Goal: Task Accomplishment & Management: Complete application form

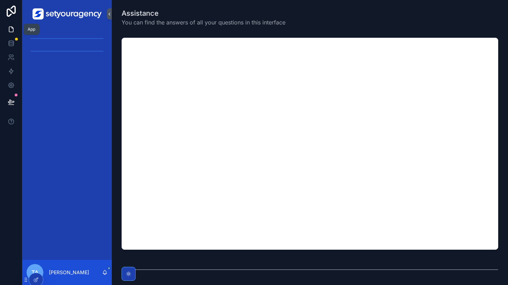
click at [12, 33] on link at bounding box center [11, 29] width 22 height 14
click at [12, 44] on icon at bounding box center [11, 43] width 5 height 3
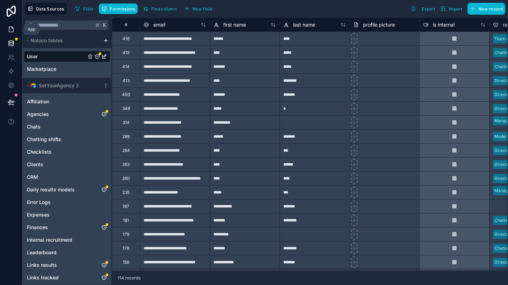
click at [8, 25] on link at bounding box center [11, 29] width 22 height 14
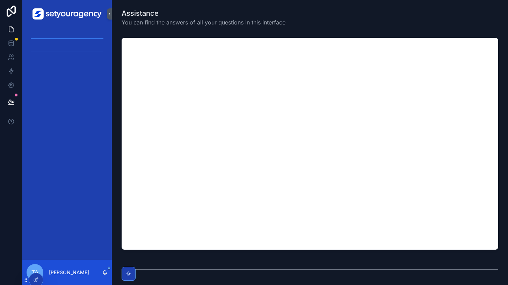
click at [86, 15] on img "scrollable content" at bounding box center [66, 13] width 69 height 11
click at [75, 41] on div "scrollable content" at bounding box center [67, 38] width 81 height 11
click at [17, 13] on icon at bounding box center [11, 11] width 14 height 11
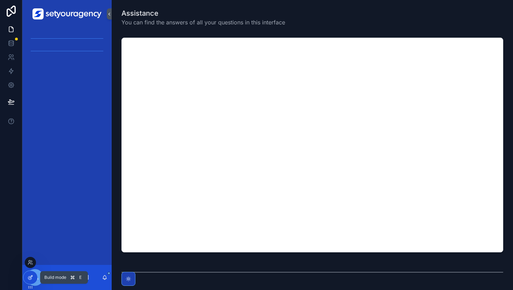
click at [28, 278] on icon at bounding box center [29, 278] width 3 height 3
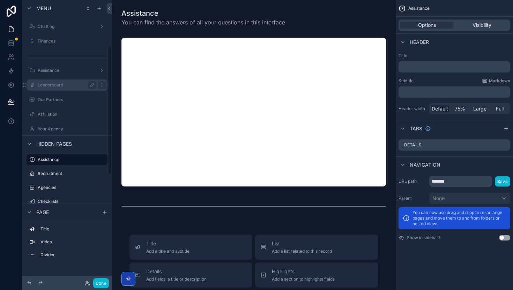
scroll to position [56, 0]
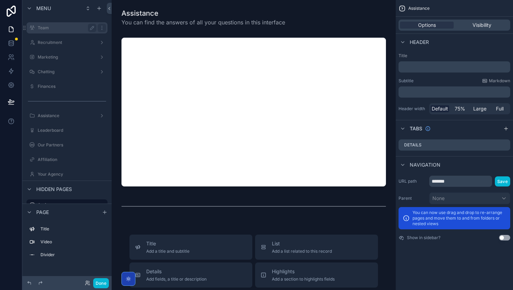
click at [60, 31] on div "Team" at bounding box center [67, 28] width 59 height 8
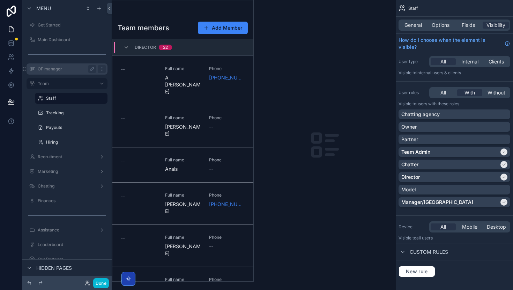
click at [59, 67] on label "OF manager" at bounding box center [66, 69] width 56 height 6
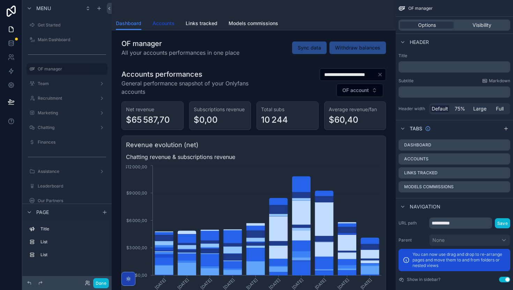
click at [164, 27] on link "Accounts" at bounding box center [164, 24] width 22 height 14
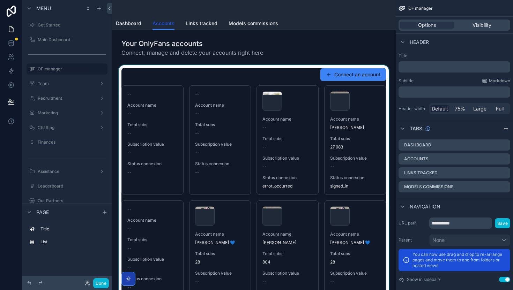
scroll to position [2, 0]
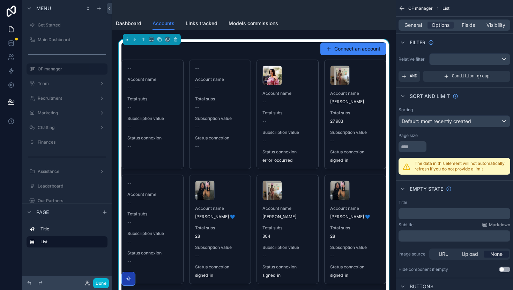
scroll to position [0, 0]
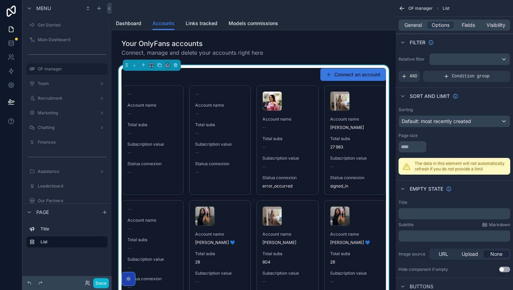
click at [356, 74] on button "Connect an account" at bounding box center [353, 74] width 66 height 13
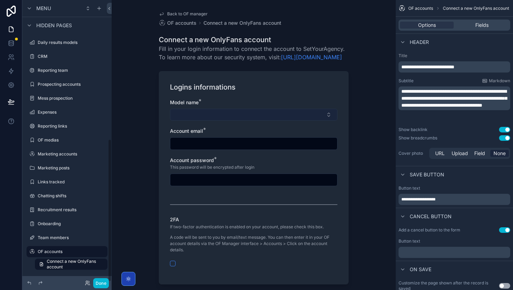
scroll to position [71, 0]
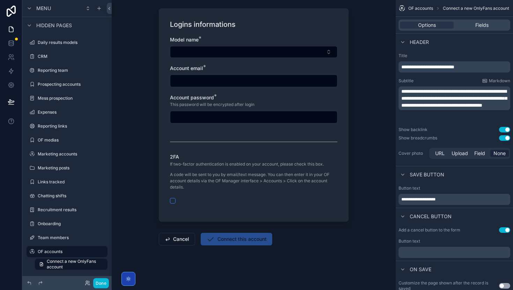
click at [229, 241] on span "Connect this account" at bounding box center [237, 240] width 72 height 7
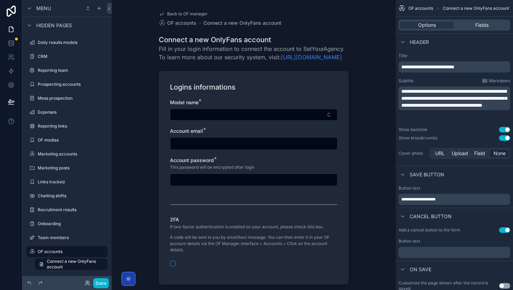
click at [156, 110] on div "Back to OF manager OF accounts Connect a new OnlyFans account Connect a new Onl…" at bounding box center [253, 176] width 201 height 353
click at [469, 23] on div "Fields" at bounding box center [482, 25] width 54 height 7
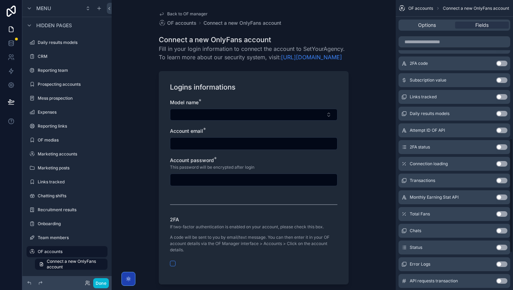
scroll to position [446, 0]
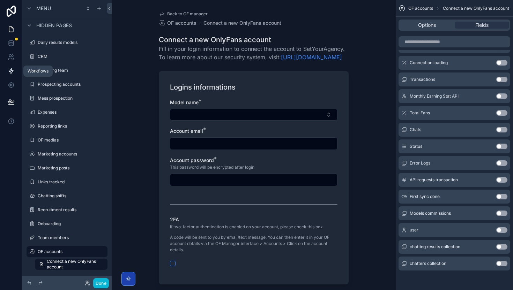
click at [10, 73] on icon at bounding box center [11, 71] width 7 height 7
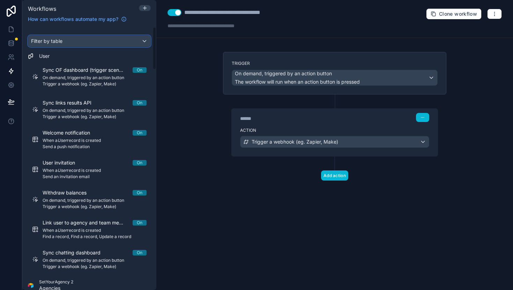
click at [47, 40] on span "Filter by table" at bounding box center [46, 41] width 31 height 6
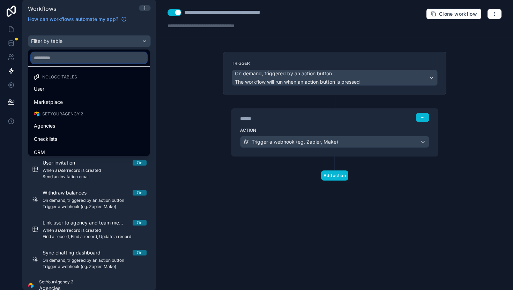
click at [55, 57] on input "text" at bounding box center [89, 57] width 116 height 11
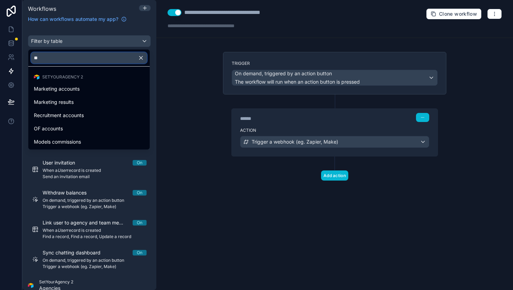
type input "*"
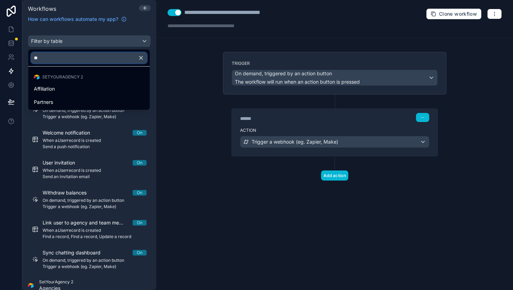
type input "*"
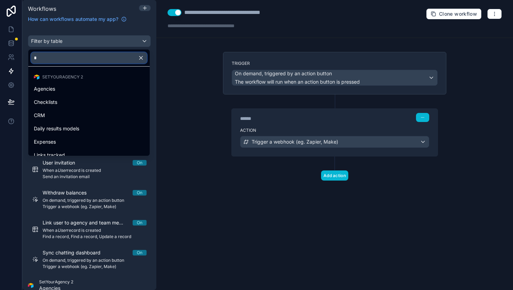
type input "**"
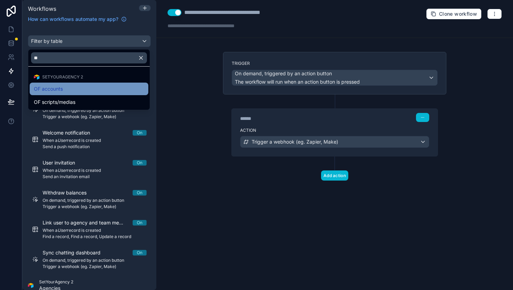
click at [47, 92] on span "OF accounts" at bounding box center [48, 89] width 29 height 8
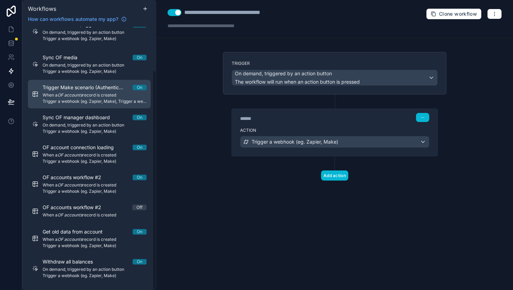
scroll to position [52, 0]
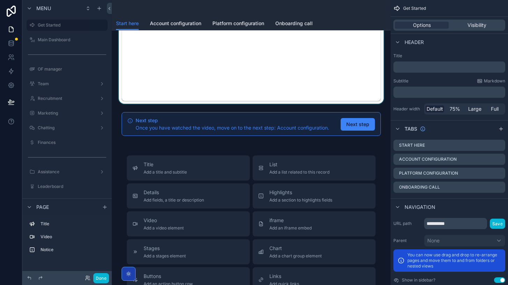
scroll to position [158, 0]
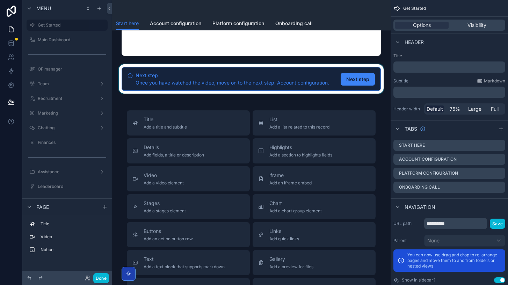
click at [361, 80] on div "scrollable content" at bounding box center [250, 78] width 267 height 29
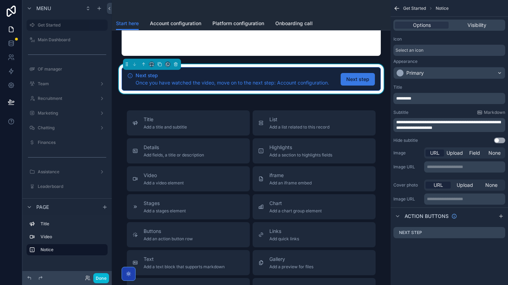
click at [362, 81] on span "Next step" at bounding box center [357, 79] width 23 height 7
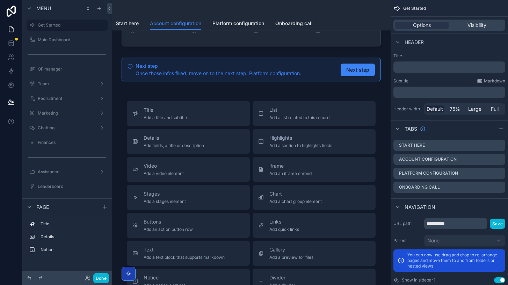
scroll to position [141, 0]
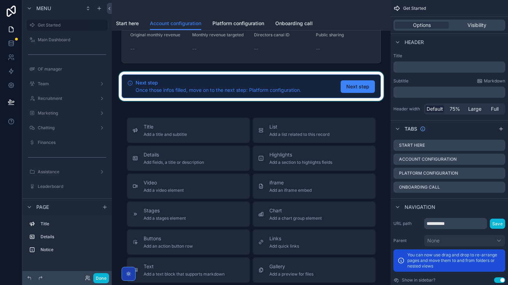
click at [356, 86] on div "scrollable content" at bounding box center [250, 86] width 267 height 29
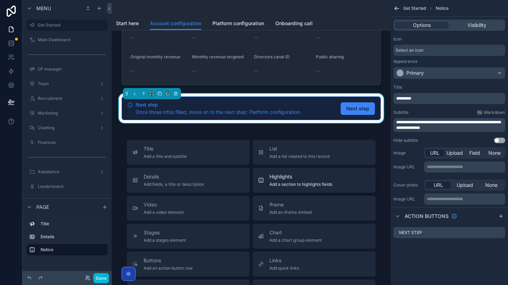
scroll to position [0, 0]
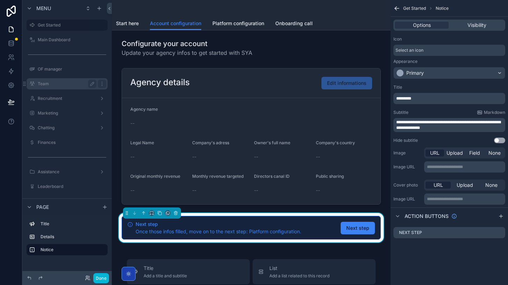
click at [68, 84] on label "Team" at bounding box center [66, 84] width 56 height 6
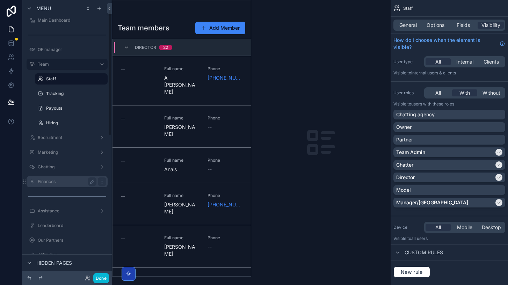
scroll to position [19, 0]
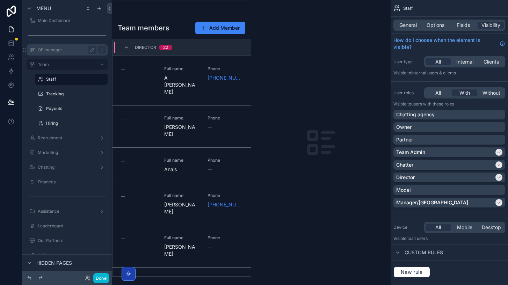
click at [73, 50] on label "OF manager" at bounding box center [66, 50] width 56 height 6
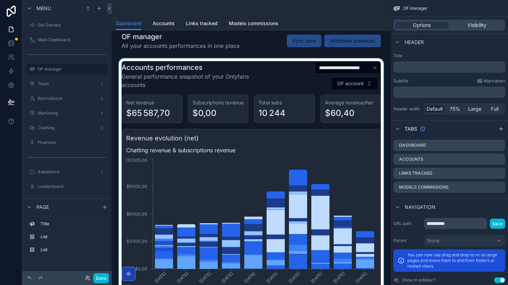
scroll to position [7, 0]
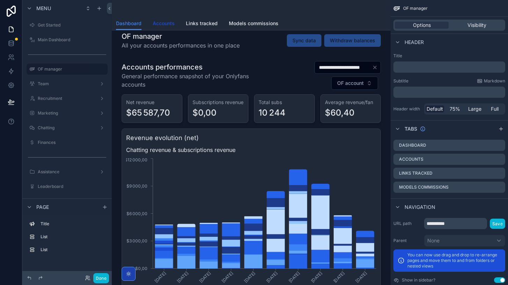
click at [163, 19] on link "Accounts" at bounding box center [164, 24] width 22 height 14
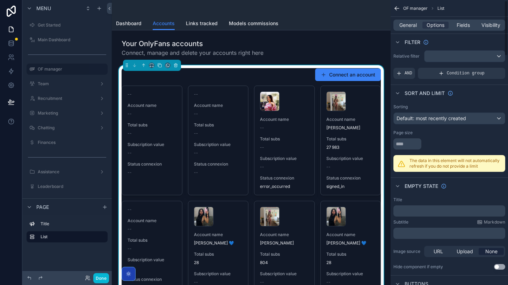
scroll to position [3, 0]
click at [455, 24] on div "Fields" at bounding box center [463, 25] width 26 height 7
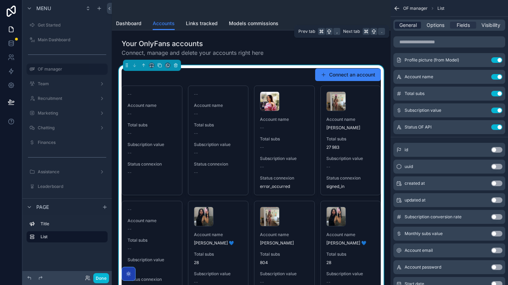
click at [407, 26] on span "General" at bounding box center [407, 25] width 17 height 7
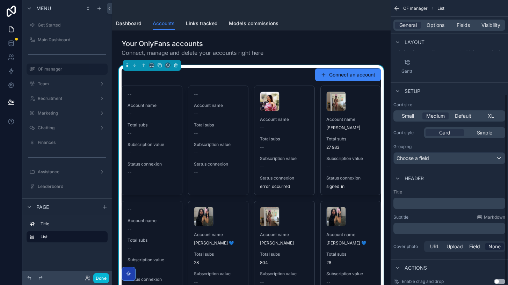
scroll to position [141, 0]
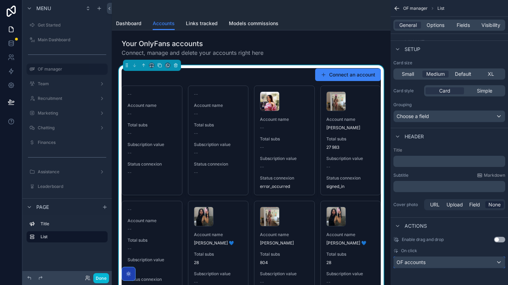
click at [465, 258] on div "OF accounts" at bounding box center [448, 262] width 111 height 11
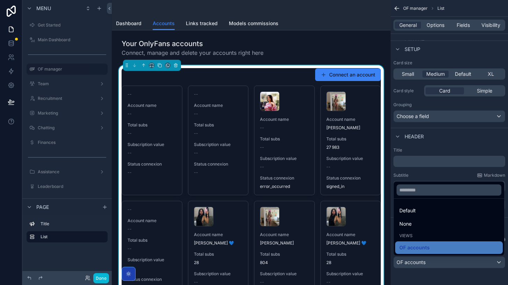
click at [465, 258] on div "scrollable content" at bounding box center [254, 142] width 508 height 285
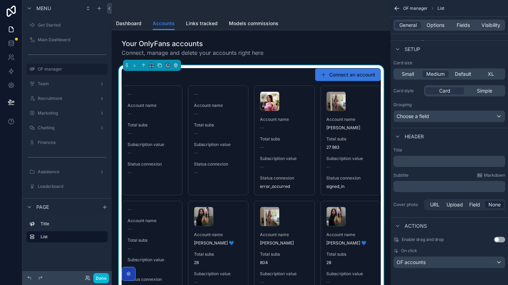
click at [351, 78] on button "Connect an account" at bounding box center [348, 74] width 66 height 13
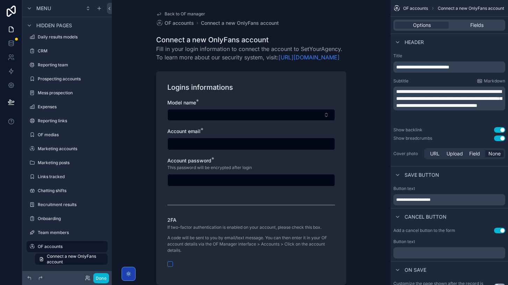
click at [182, 15] on span "Back to OF manager" at bounding box center [184, 14] width 40 height 6
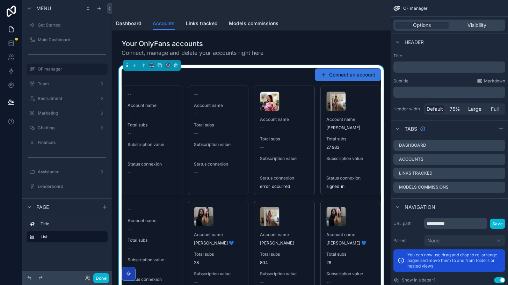
click at [337, 72] on button "Connect an account" at bounding box center [348, 74] width 66 height 13
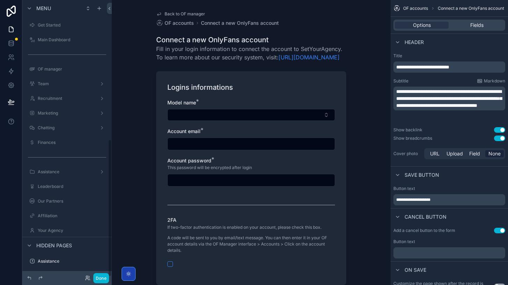
scroll to position [280, 0]
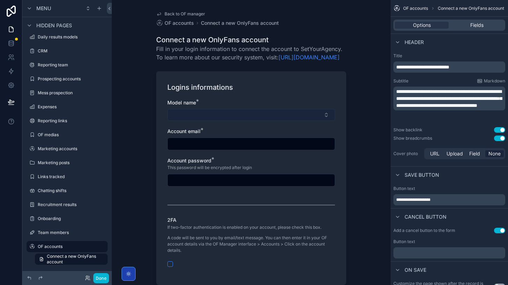
click at [327, 121] on button "Select Button" at bounding box center [251, 115] width 168 height 12
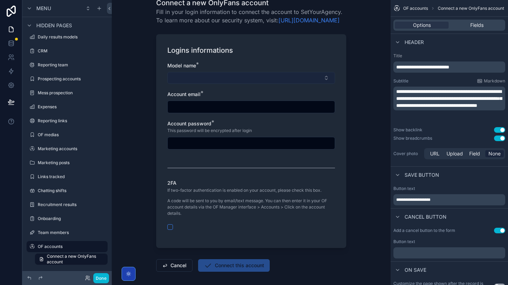
scroll to position [77, 0]
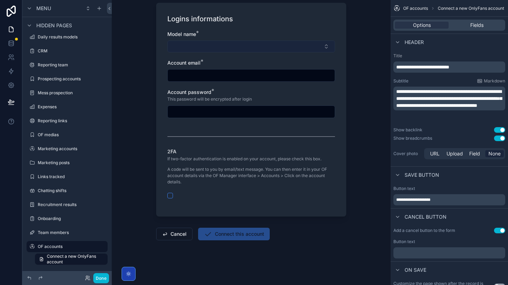
click at [261, 44] on button "Select Button" at bounding box center [251, 46] width 168 height 12
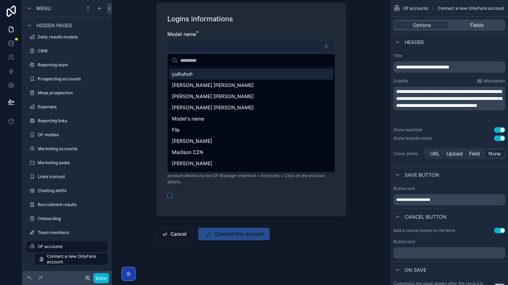
click at [261, 44] on button "Select Button" at bounding box center [251, 46] width 168 height 12
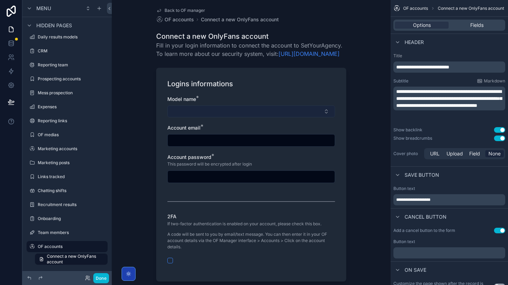
scroll to position [0, 0]
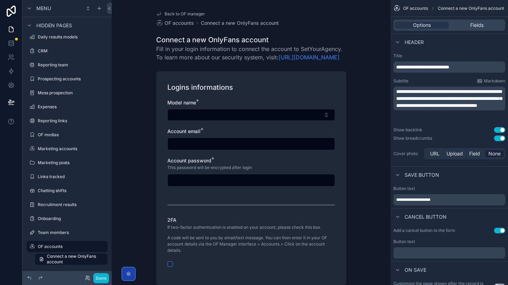
click at [179, 14] on span "Back to OF manager" at bounding box center [184, 14] width 40 height 6
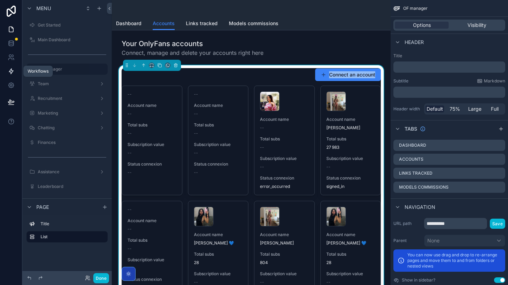
click at [11, 71] on icon at bounding box center [11, 71] width 7 height 7
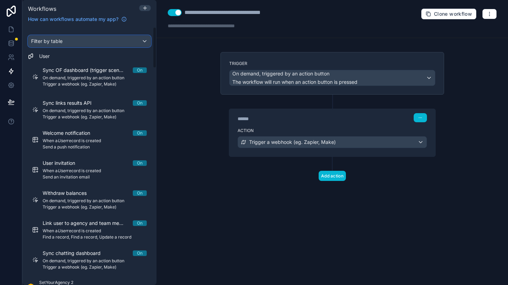
click at [56, 42] on span "Filter by table" at bounding box center [46, 41] width 31 height 6
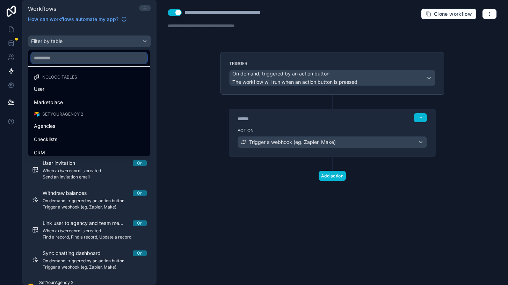
click at [58, 58] on input "text" at bounding box center [89, 57] width 116 height 11
type input "*"
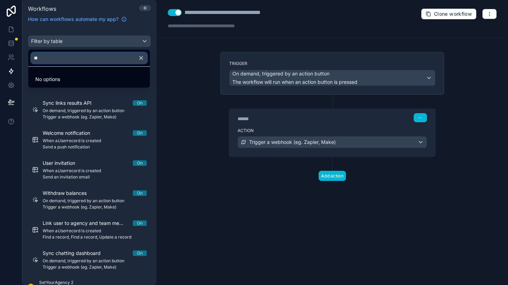
type input "*"
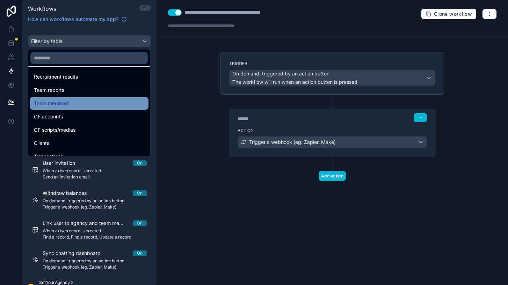
scroll to position [236, 0]
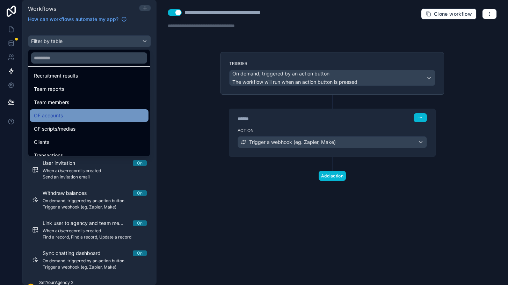
click at [51, 118] on span "OF accounts" at bounding box center [48, 115] width 29 height 8
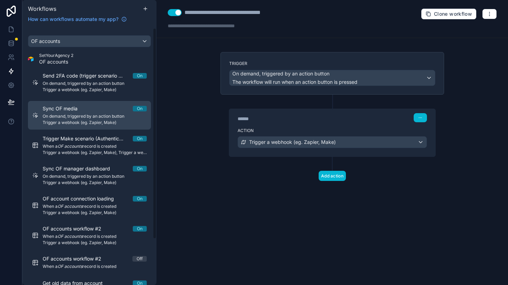
scroll to position [7, 0]
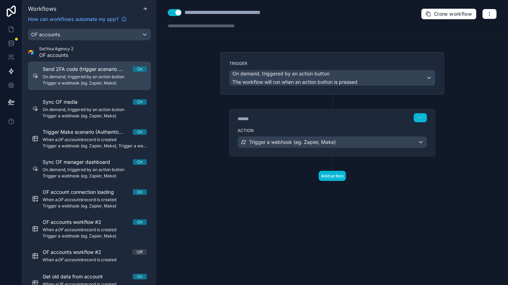
click at [97, 80] on div "Send 2FA code (trigger scenario Authentification-2FA) On On demand, triggered b…" at bounding box center [95, 76] width 104 height 20
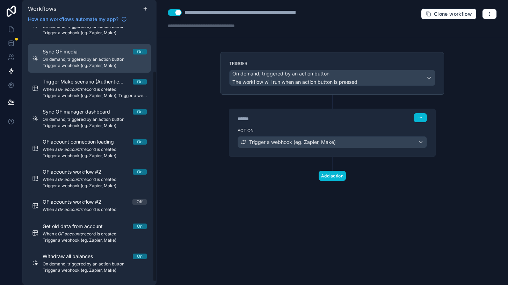
scroll to position [58, 0]
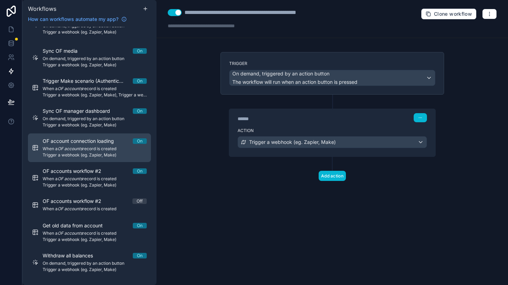
click at [100, 146] on span "When a OF accounts record is created" at bounding box center [95, 149] width 104 height 6
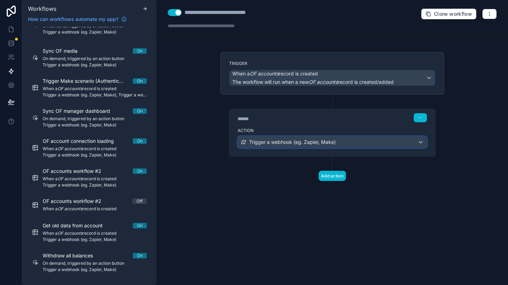
click at [275, 145] on span "Trigger a webhook (eg. Zapier, Make)" at bounding box center [292, 142] width 87 height 7
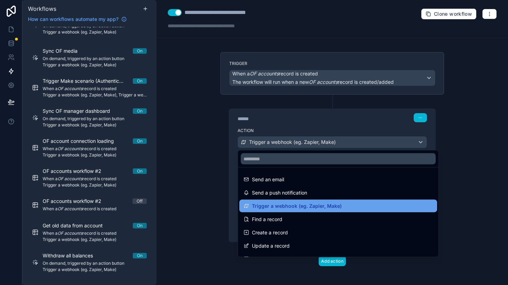
click at [278, 203] on span "Trigger a webhook (eg. Zapier, Make)" at bounding box center [297, 206] width 90 height 8
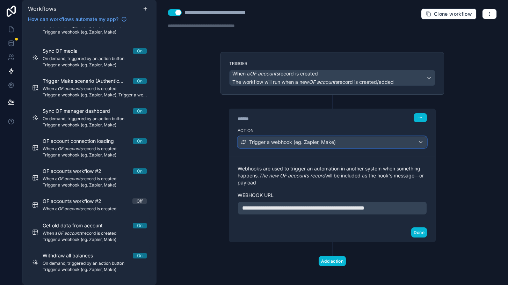
click at [275, 140] on span "Trigger a webhook (eg. Zapier, Make)" at bounding box center [292, 142] width 87 height 7
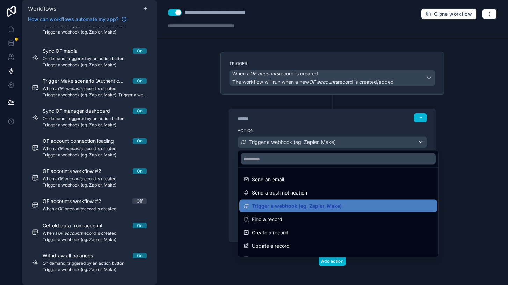
click at [276, 120] on div at bounding box center [254, 142] width 508 height 285
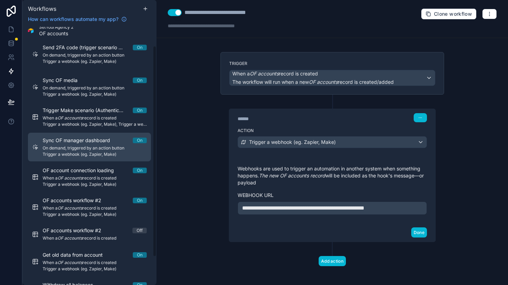
scroll to position [13, 0]
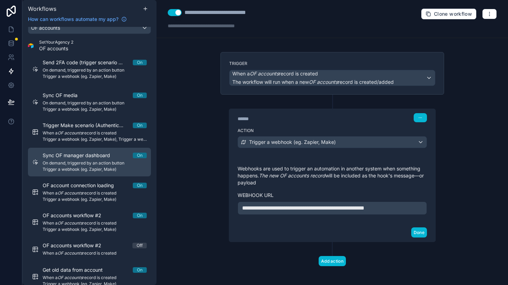
click at [102, 128] on span "Trigger Make scenario (Authentication-OF)" at bounding box center [88, 125] width 90 height 7
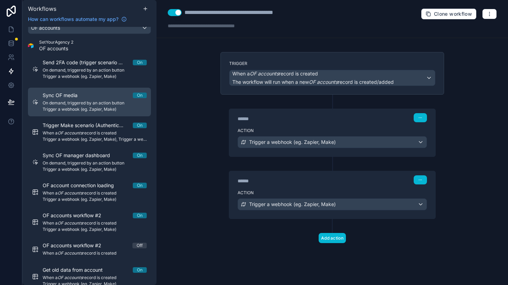
click at [94, 98] on div "Sync OF media On" at bounding box center [95, 95] width 104 height 7
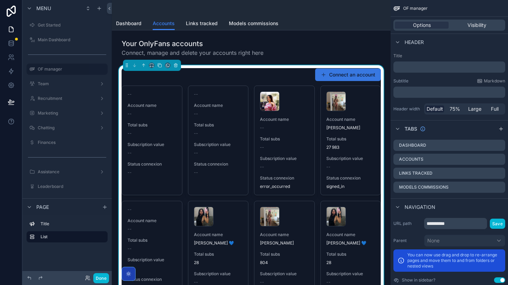
click at [324, 76] on span "scrollable content" at bounding box center [323, 75] width 6 height 6
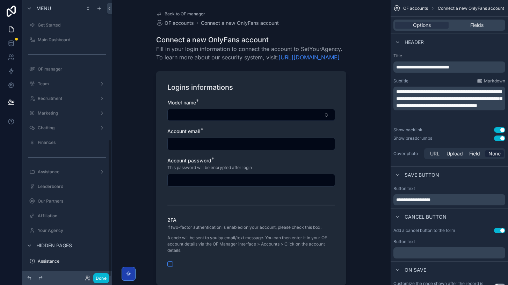
scroll to position [280, 0]
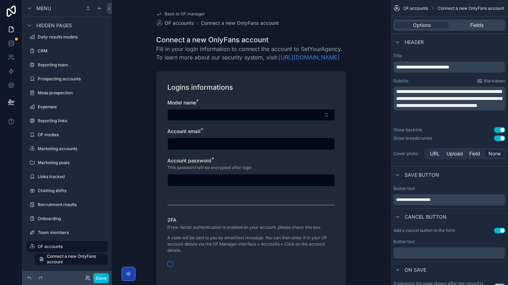
click at [164, 13] on link "Back to OF manager" at bounding box center [180, 14] width 49 height 6
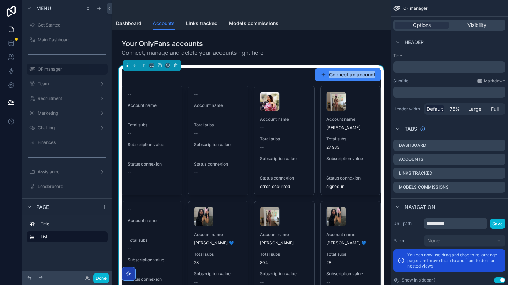
click at [295, 74] on div "Connect an account" at bounding box center [250, 74] width 259 height 13
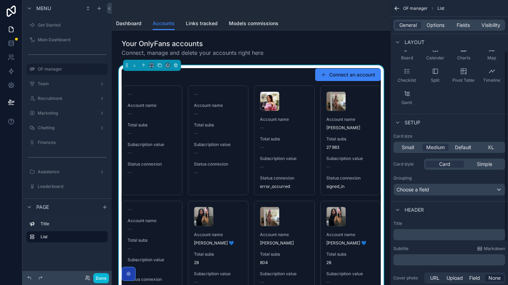
scroll to position [141, 0]
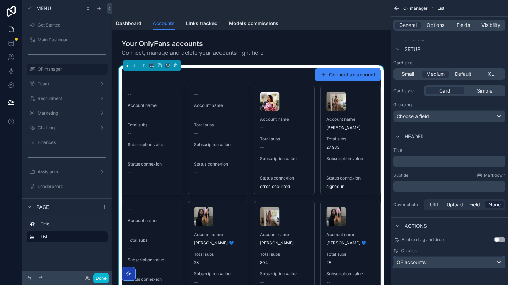
click at [422, 259] on span "OF accounts" at bounding box center [410, 262] width 29 height 7
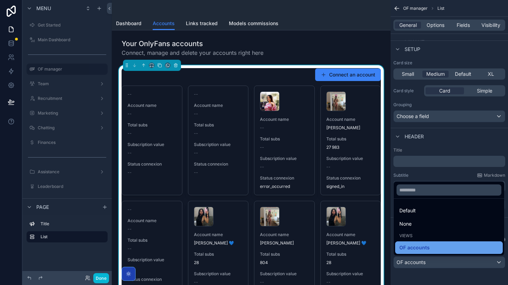
click at [426, 245] on span "OF accounts" at bounding box center [414, 247] width 30 height 8
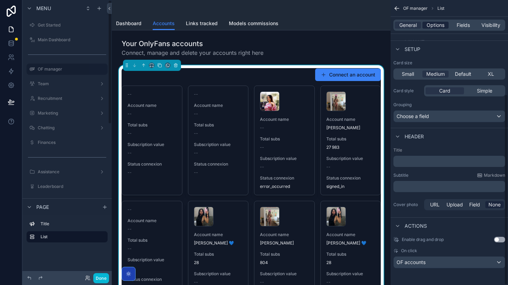
click at [438, 25] on span "Options" at bounding box center [435, 25] width 18 height 7
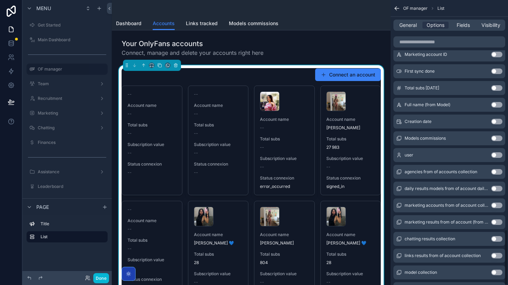
scroll to position [1172, 0]
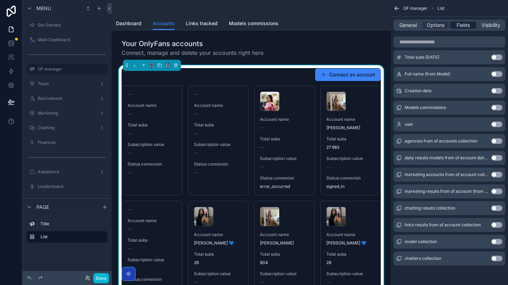
click at [461, 27] on span "Fields" at bounding box center [462, 25] width 13 height 7
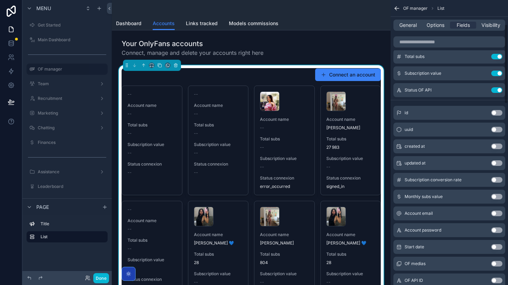
scroll to position [0, 0]
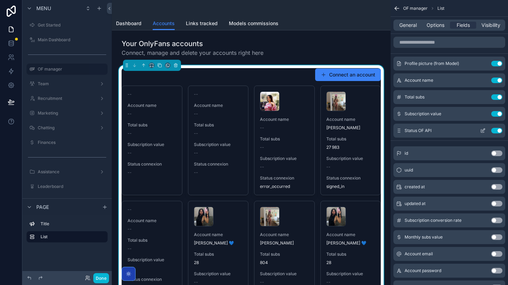
click at [431, 133] on span "Status OF API" at bounding box center [417, 131] width 27 height 6
click at [481, 132] on icon "scrollable content" at bounding box center [482, 131] width 3 height 3
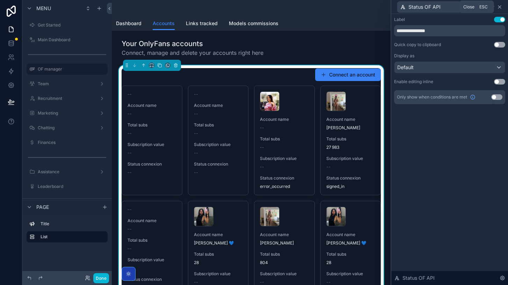
click at [499, 7] on icon at bounding box center [499, 7] width 3 height 3
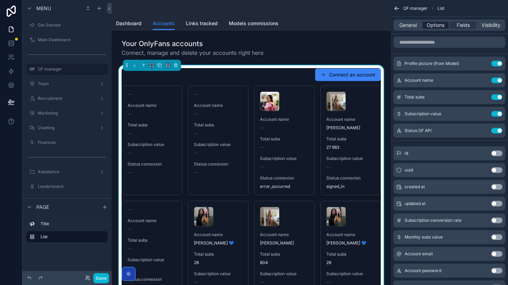
click at [442, 22] on span "Options" at bounding box center [435, 25] width 18 height 7
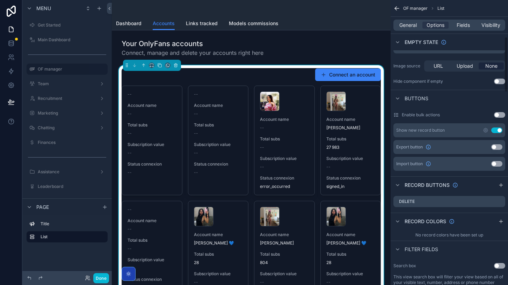
scroll to position [189, 0]
click at [454, 133] on div "Show new record button Use setting" at bounding box center [449, 130] width 112 height 14
click at [485, 131] on icon "scrollable content" at bounding box center [485, 129] width 1 height 1
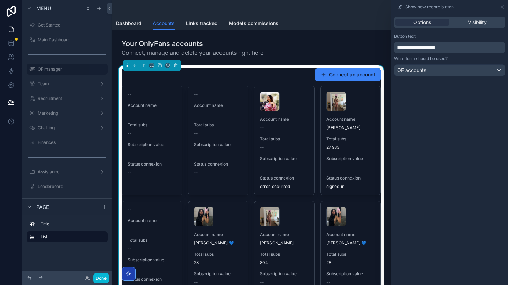
click at [367, 75] on button "Connect an account" at bounding box center [348, 74] width 66 height 13
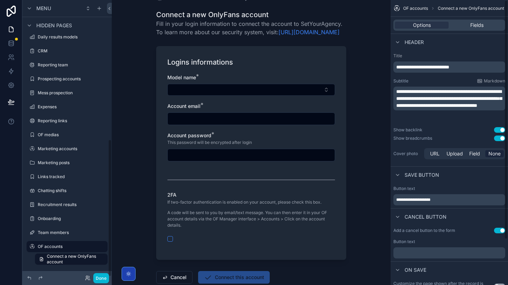
scroll to position [77, 0]
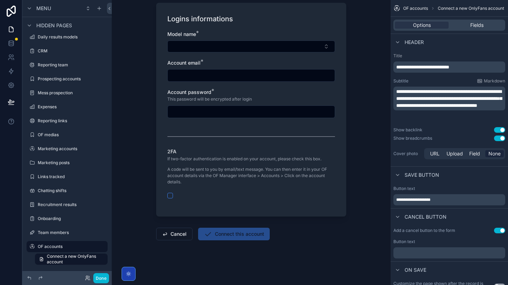
click at [248, 256] on form "Logins informations Model name * Account email * Account password * This passwo…" at bounding box center [251, 142] width 190 height 286
click at [244, 236] on span "Connect this account" at bounding box center [234, 235] width 72 height 7
click at [235, 209] on div "Logins informations Model name * Account email * Account password * This passwo…" at bounding box center [251, 110] width 190 height 214
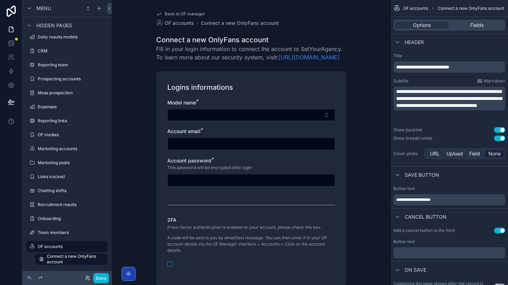
click at [229, 78] on form "Logins informations Model name * Account email * Account password * This passwo…" at bounding box center [251, 210] width 190 height 286
click at [239, 83] on div "Logins informations Model name * Account email * Account password * This passwo…" at bounding box center [251, 178] width 190 height 214
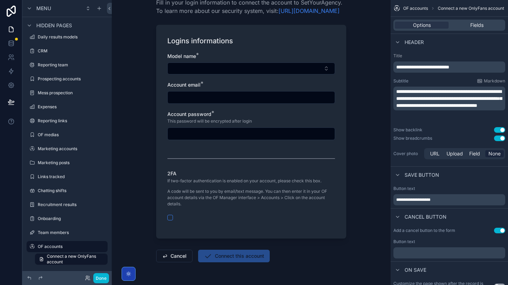
scroll to position [64, 0]
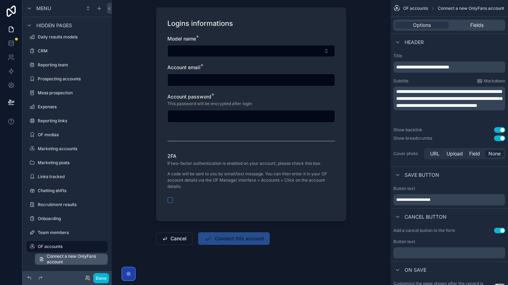
click at [59, 256] on span "Connect a new OnlyFans account" at bounding box center [75, 258] width 57 height 11
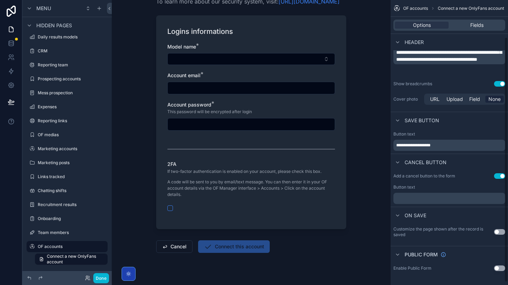
scroll to position [41, 0]
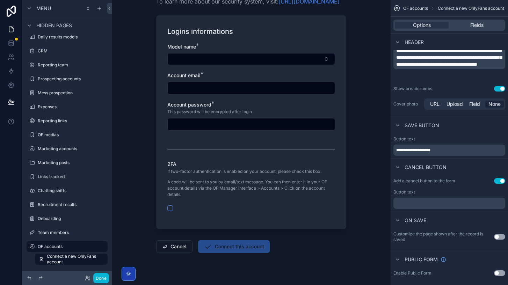
click at [444, 150] on p "**********" at bounding box center [450, 150] width 108 height 6
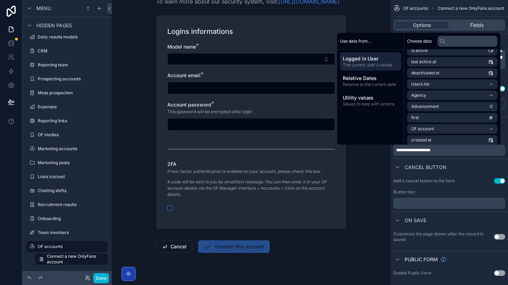
scroll to position [133, 0]
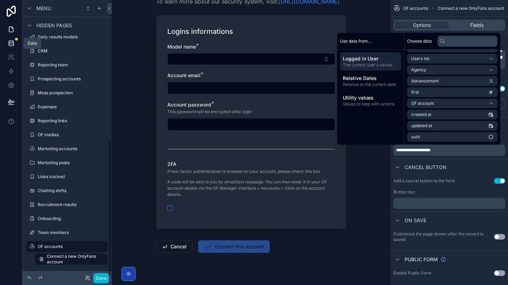
click at [10, 44] on icon at bounding box center [11, 43] width 5 height 3
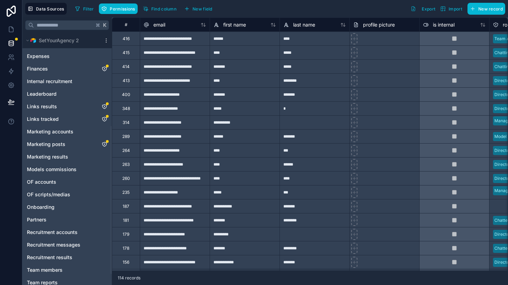
scroll to position [160, 0]
click at [58, 180] on link "OF accounts" at bounding box center [60, 180] width 66 height 7
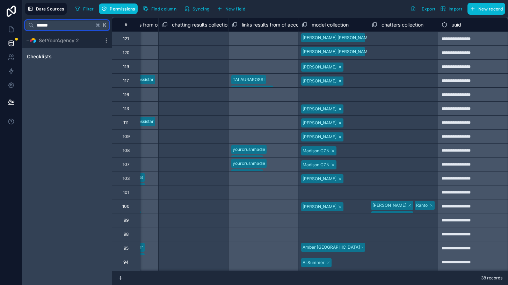
click at [64, 30] on input "******" at bounding box center [64, 25] width 60 height 13
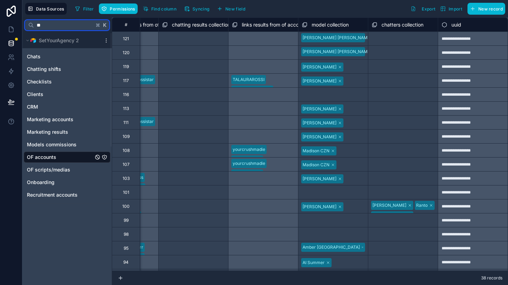
type input "*"
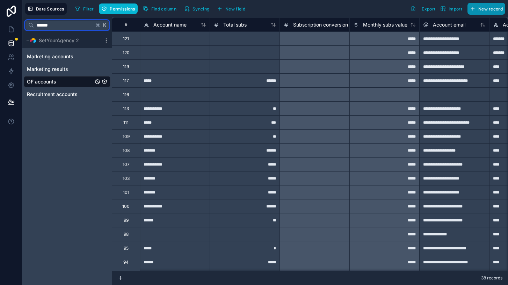
type input "******"
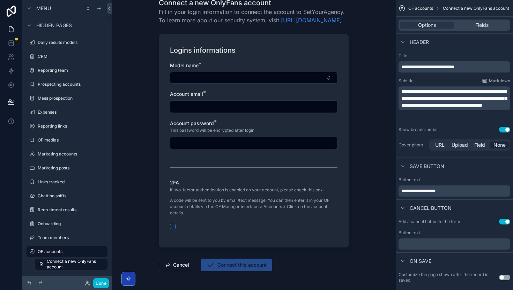
scroll to position [30, 0]
click at [240, 269] on div "Connect this account" at bounding box center [237, 264] width 72 height 13
click at [201, 53] on h1 "Logins informations" at bounding box center [203, 49] width 66 height 10
click at [195, 11] on span "Fill in your login information to connect the account to SetYourAgency. To lear…" at bounding box center [254, 15] width 190 height 17
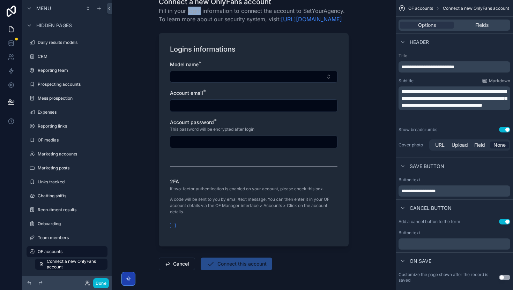
click at [195, 11] on span "Fill in your login information to connect the account to SetYourAgency. To lear…" at bounding box center [254, 15] width 190 height 17
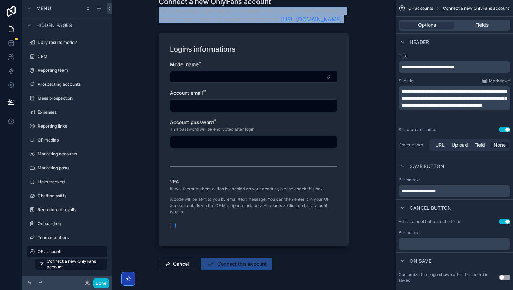
click at [215, 14] on span "Fill in your login information to connect the account to SetYourAgency. To lear…" at bounding box center [254, 15] width 190 height 17
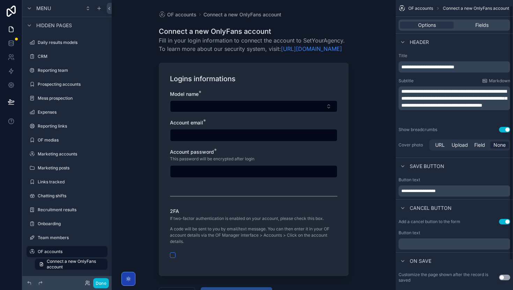
scroll to position [40, 0]
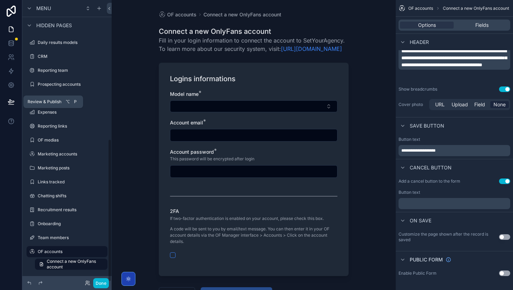
click at [12, 98] on icon at bounding box center [11, 101] width 7 height 7
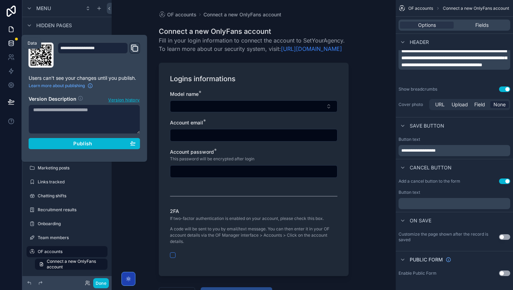
click at [10, 42] on icon at bounding box center [11, 42] width 5 height 2
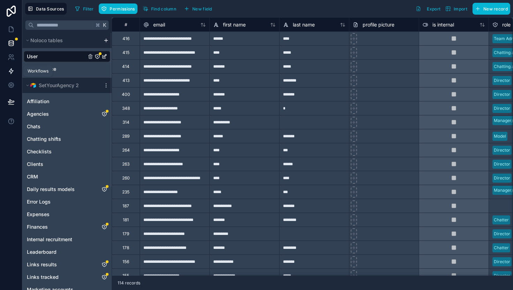
click at [12, 72] on icon at bounding box center [11, 71] width 4 height 5
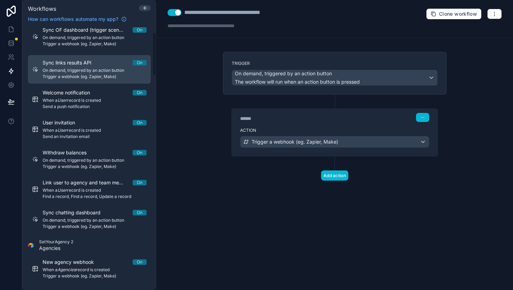
scroll to position [33, 0]
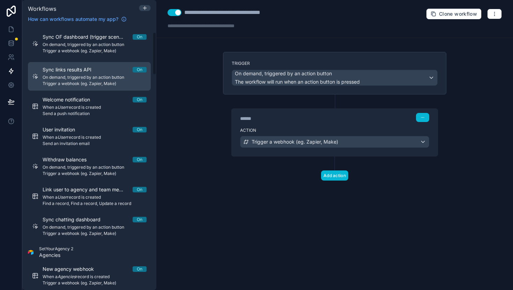
click at [81, 82] on span "Trigger a webhook (eg. Zapier, Make)" at bounding box center [95, 84] width 104 height 6
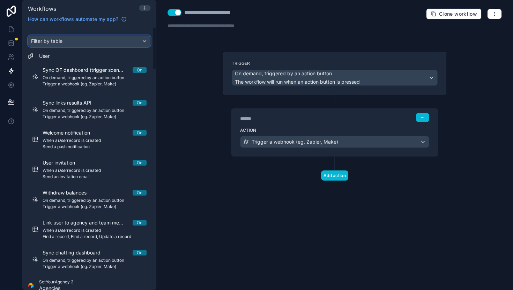
click at [65, 37] on div "Filter by table" at bounding box center [89, 41] width 122 height 11
